Goal: Task Accomplishment & Management: Manage account settings

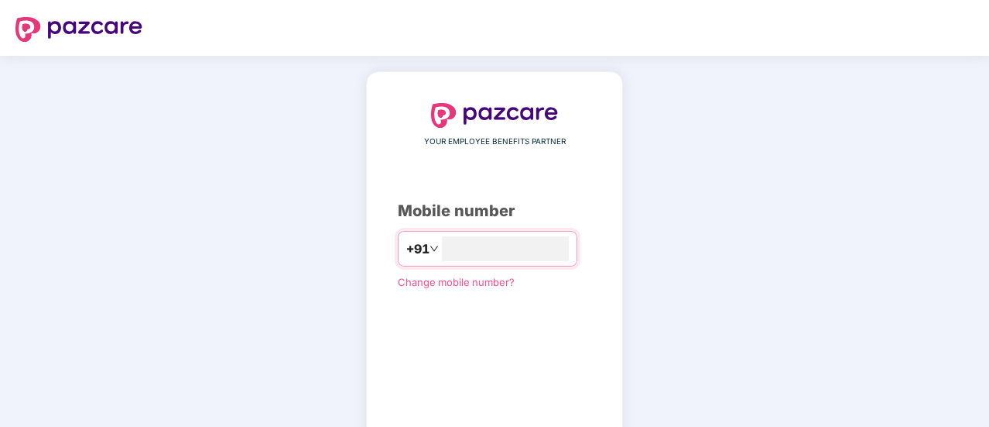
scroll to position [85, 0]
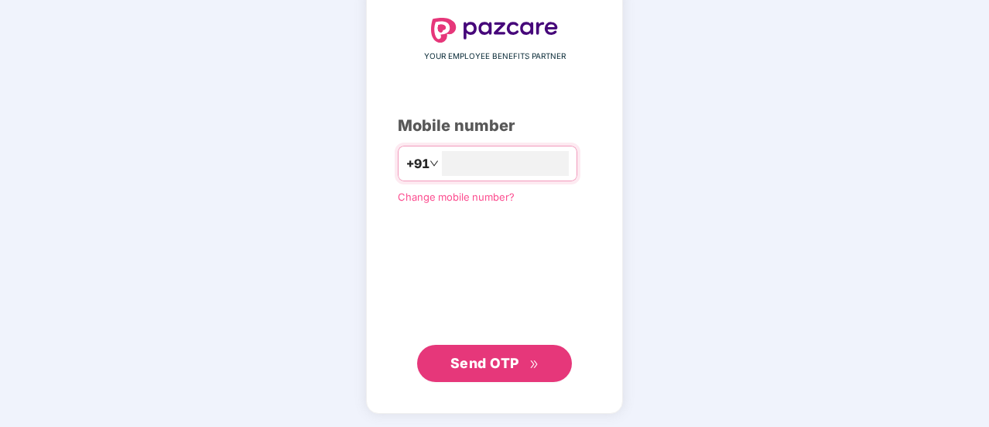
type input "**********"
click at [485, 360] on span "Send OTP" at bounding box center [485, 362] width 69 height 16
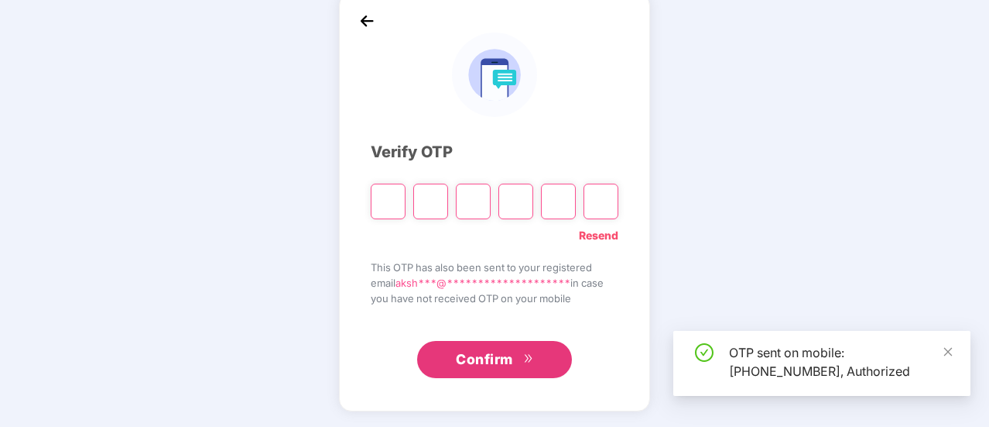
scroll to position [77, 0]
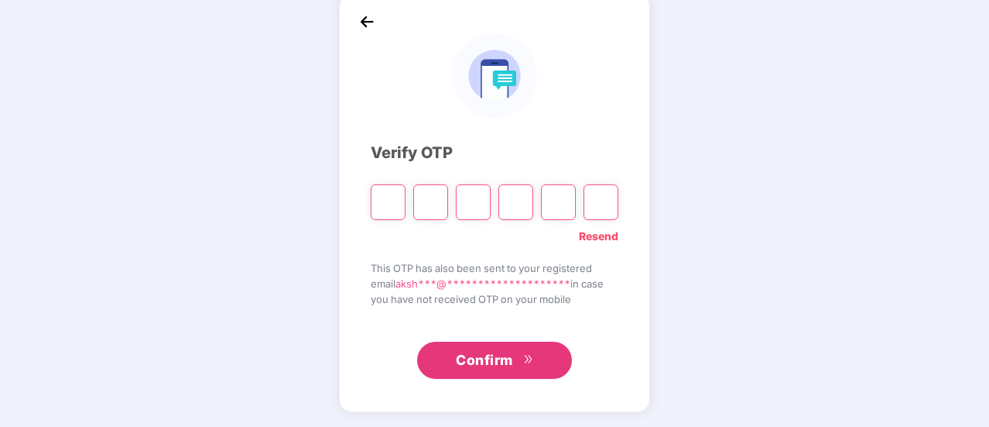
paste input "*"
type input "*"
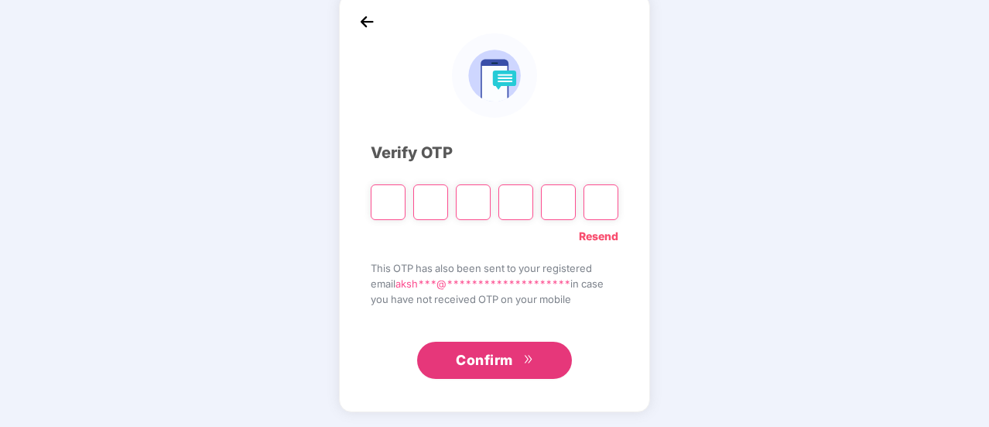
type input "*"
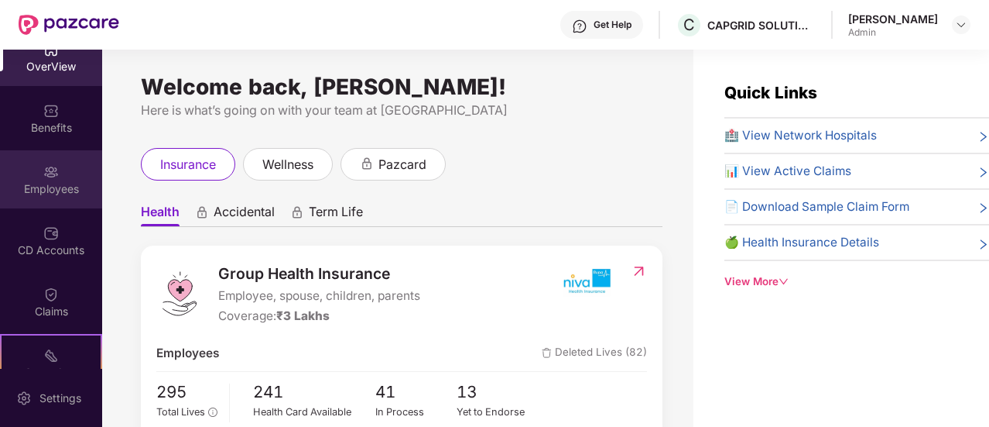
scroll to position [0, 0]
